Goal: Information Seeking & Learning: Learn about a topic

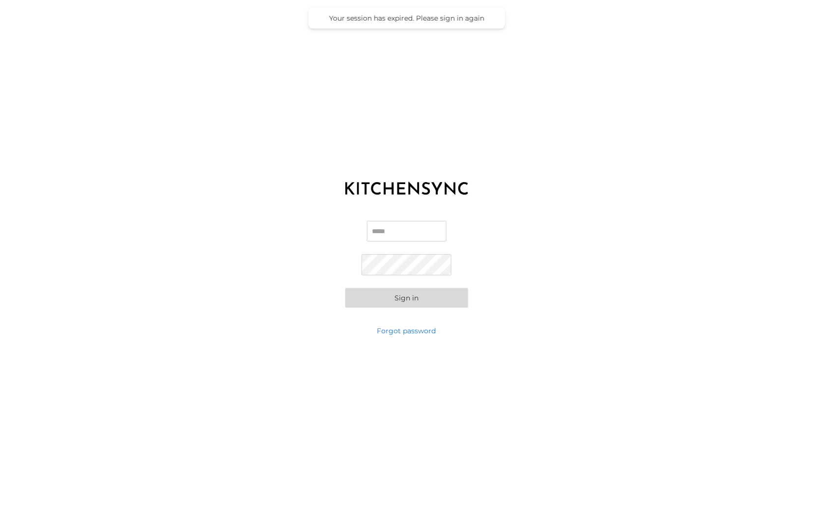
click at [445, 226] on input "Email" at bounding box center [407, 231] width 80 height 21
type input "**********"
click at [423, 301] on button "Sign in" at bounding box center [406, 298] width 123 height 20
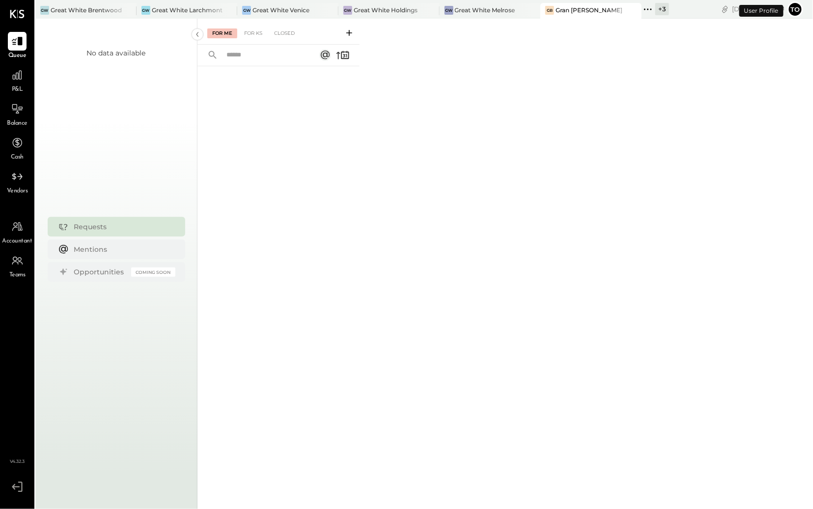
click at [29, 78] on div "P&L" at bounding box center [17, 80] width 28 height 28
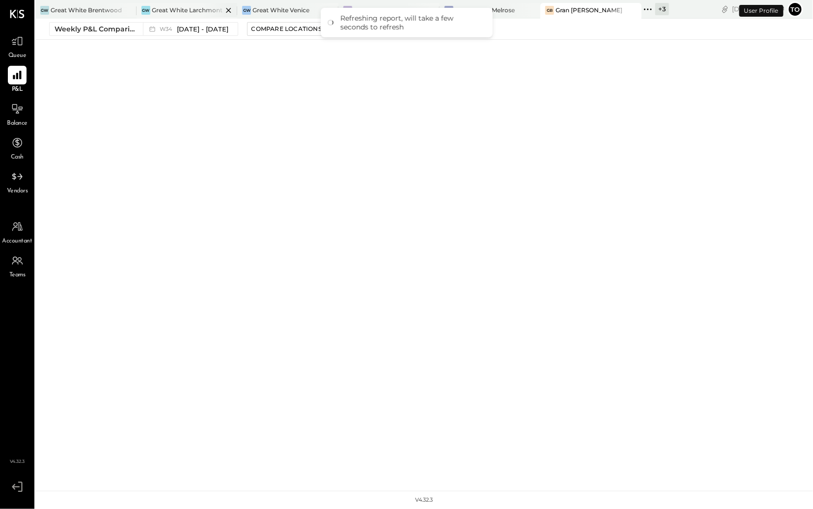
click at [176, 11] on div "Great White Larchmont" at bounding box center [187, 10] width 71 height 8
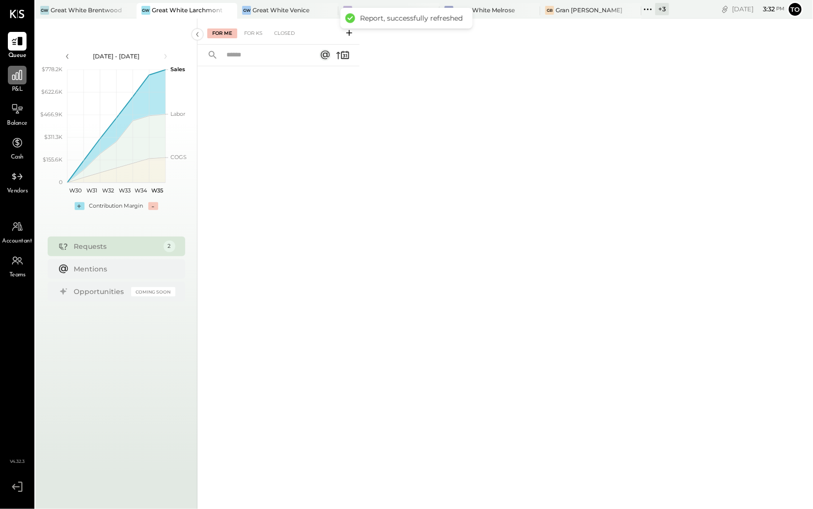
click at [19, 71] on icon at bounding box center [17, 75] width 10 height 10
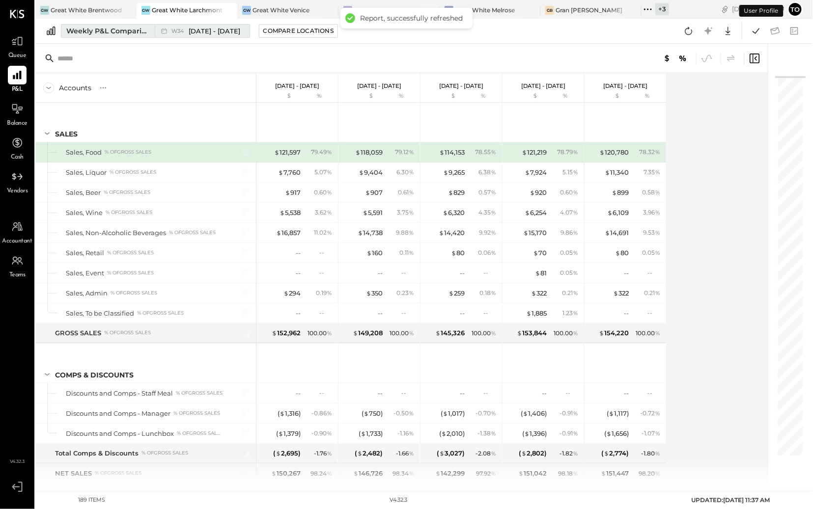
click at [201, 30] on span "[DATE] - [DATE]" at bounding box center [215, 31] width 52 height 9
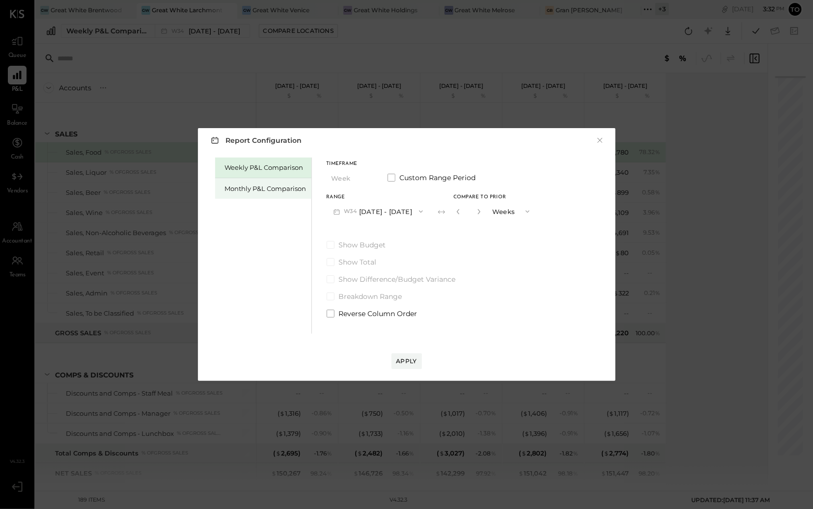
click at [275, 188] on div "Monthly P&L Comparison" at bounding box center [266, 188] width 82 height 9
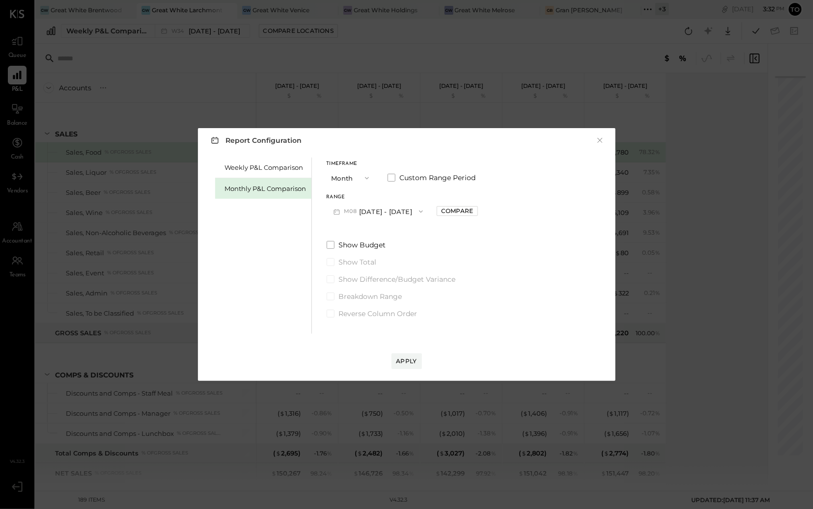
click at [377, 213] on button "M08 [DATE] - [DATE]" at bounding box center [379, 211] width 104 height 18
click at [396, 250] on div "M06 [DATE] - [DATE]" at bounding box center [383, 254] width 112 height 21
click at [401, 360] on div "Apply" at bounding box center [406, 361] width 21 height 8
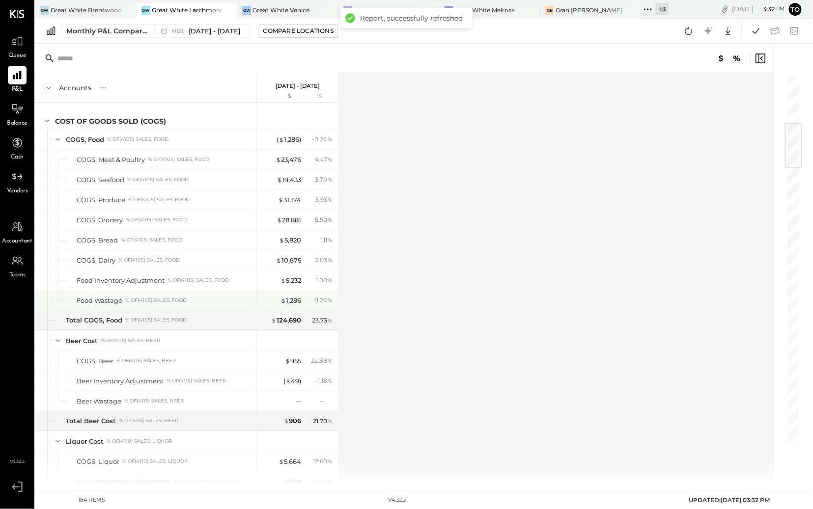
scroll to position [563, 0]
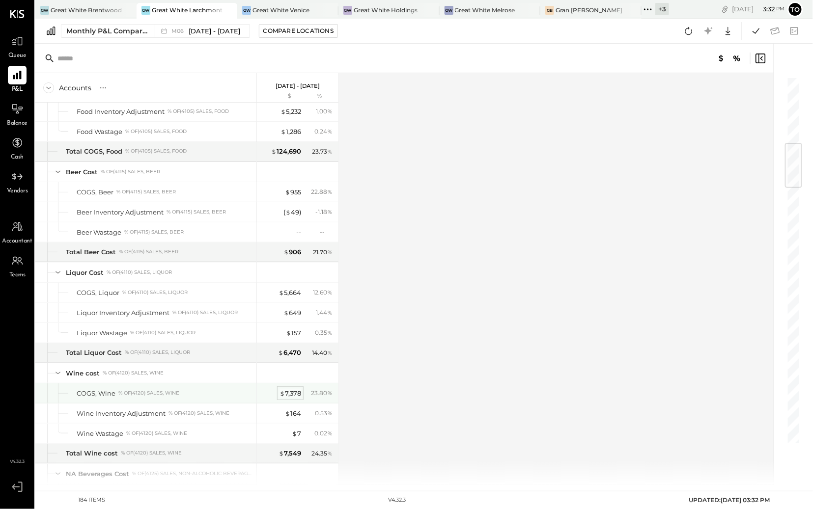
click at [295, 398] on div "$ 7,378" at bounding box center [290, 393] width 22 height 9
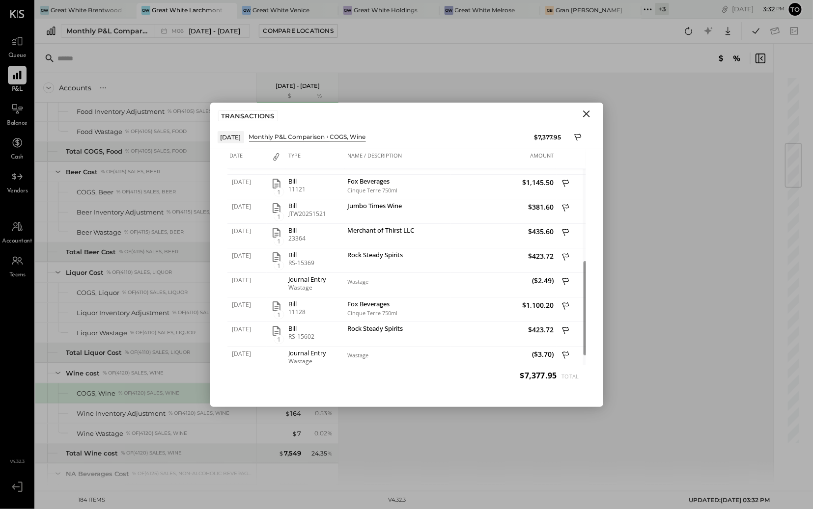
click at [587, 116] on icon "Close" at bounding box center [586, 114] width 12 height 12
